Goal: Navigation & Orientation: Find specific page/section

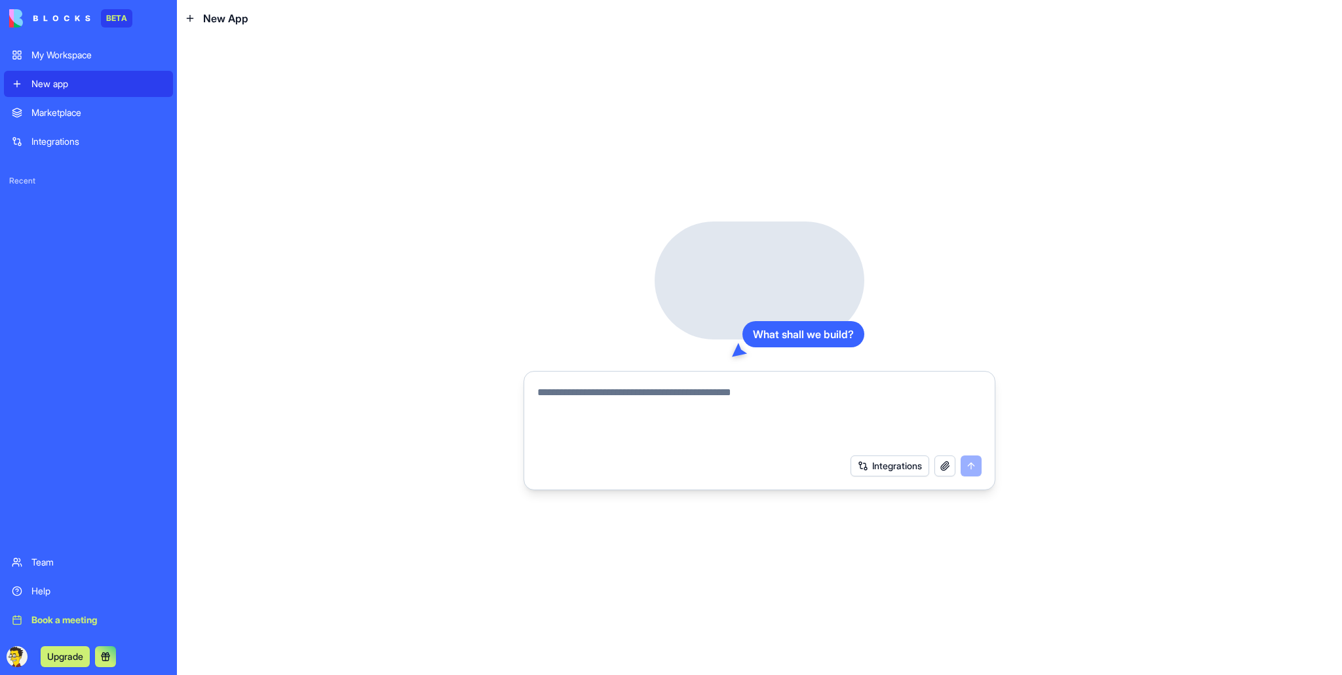
click at [55, 51] on div "My Workspace" at bounding box center [98, 54] width 134 height 13
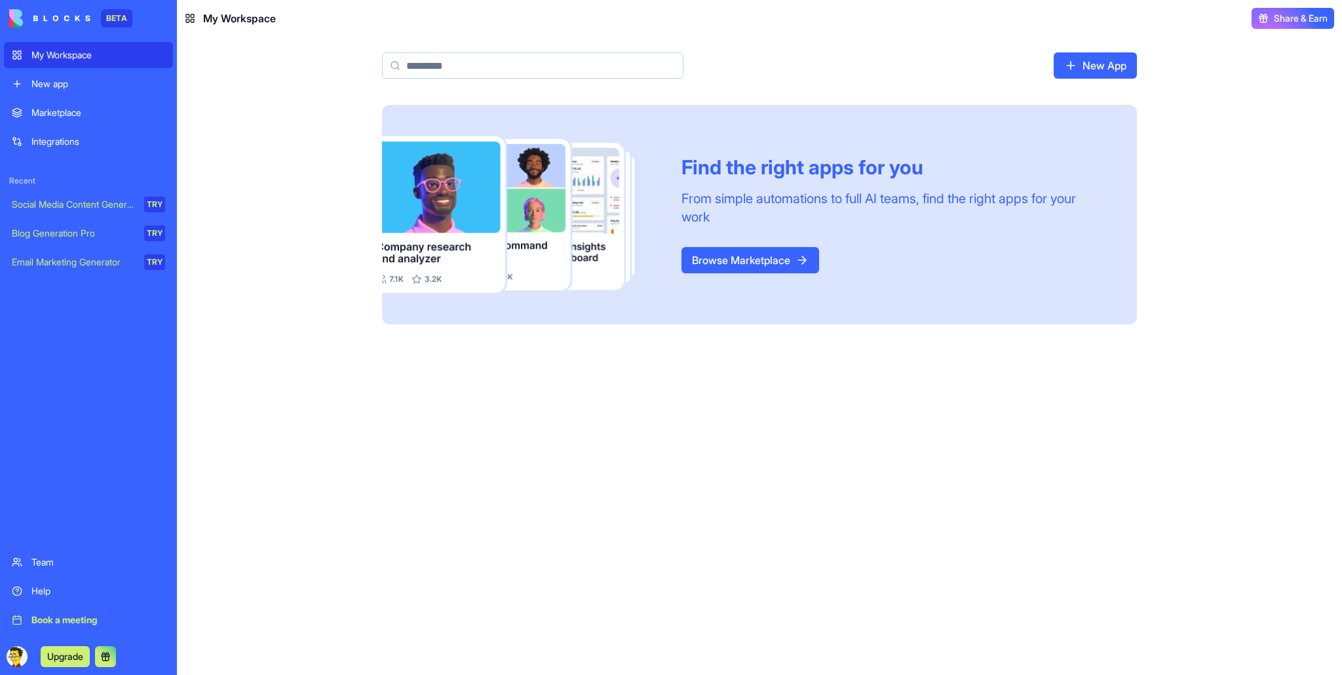
click at [76, 54] on div "My Workspace" at bounding box center [98, 54] width 134 height 13
click at [55, 22] on img at bounding box center [49, 18] width 81 height 18
click at [87, 19] on img at bounding box center [49, 18] width 81 height 18
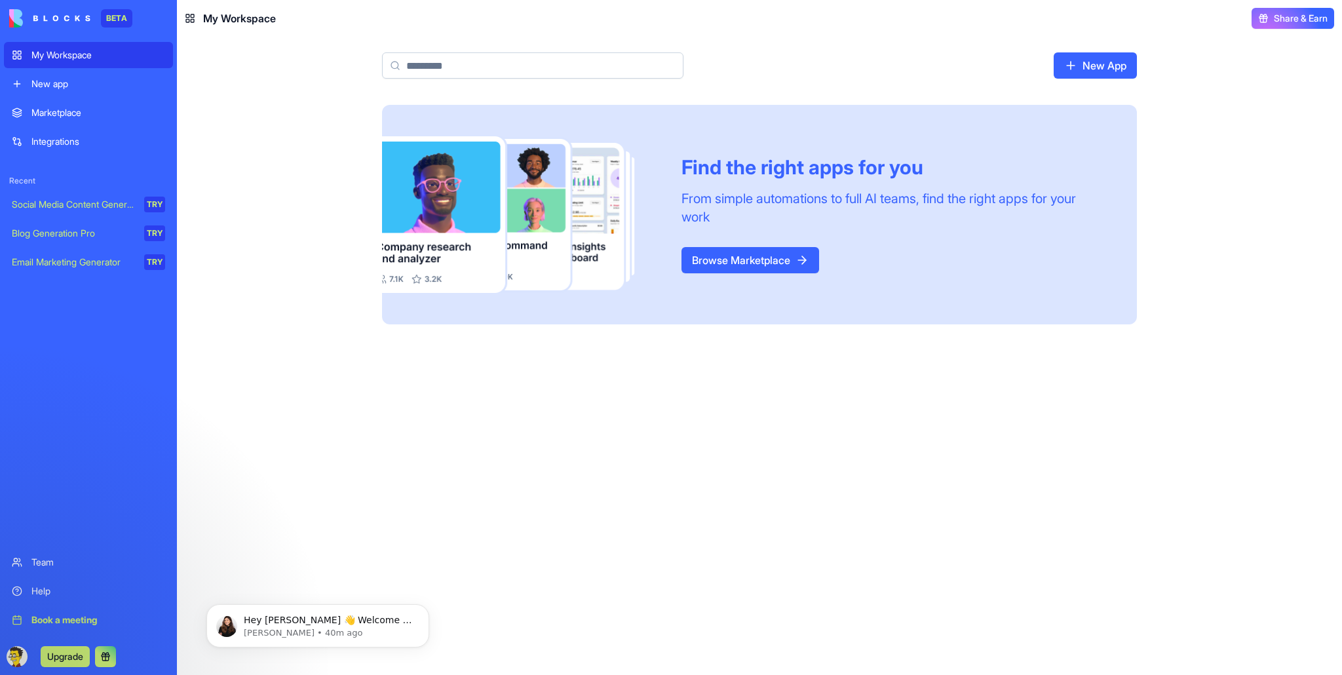
click at [126, 48] on div "My Workspace" at bounding box center [98, 54] width 134 height 13
click at [34, 58] on div "My Workspace" at bounding box center [98, 54] width 134 height 13
click at [227, 17] on span "My Workspace" at bounding box center [239, 18] width 73 height 16
